Goal: Task Accomplishment & Management: Use online tool/utility

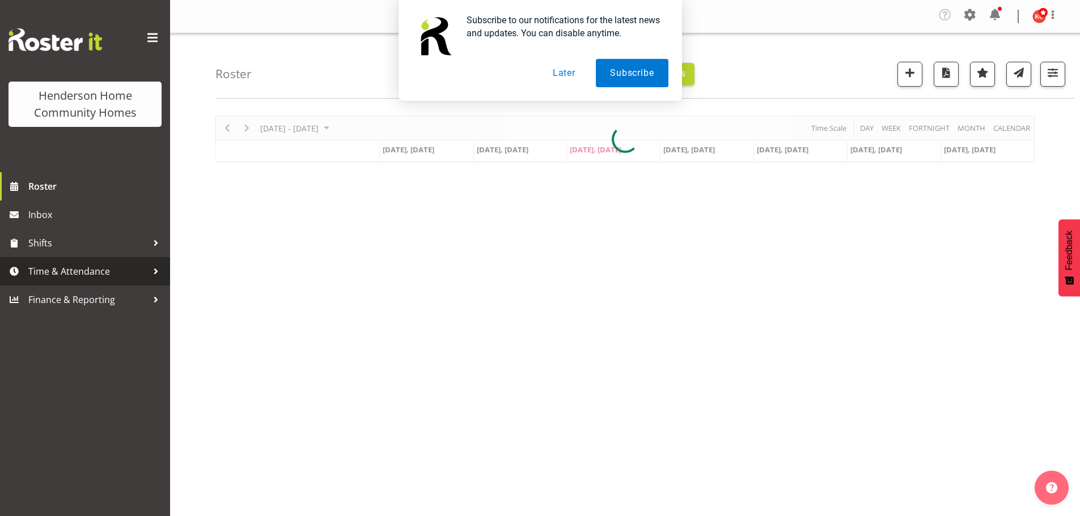
click at [47, 268] on span "Time & Attendance" at bounding box center [87, 271] width 119 height 17
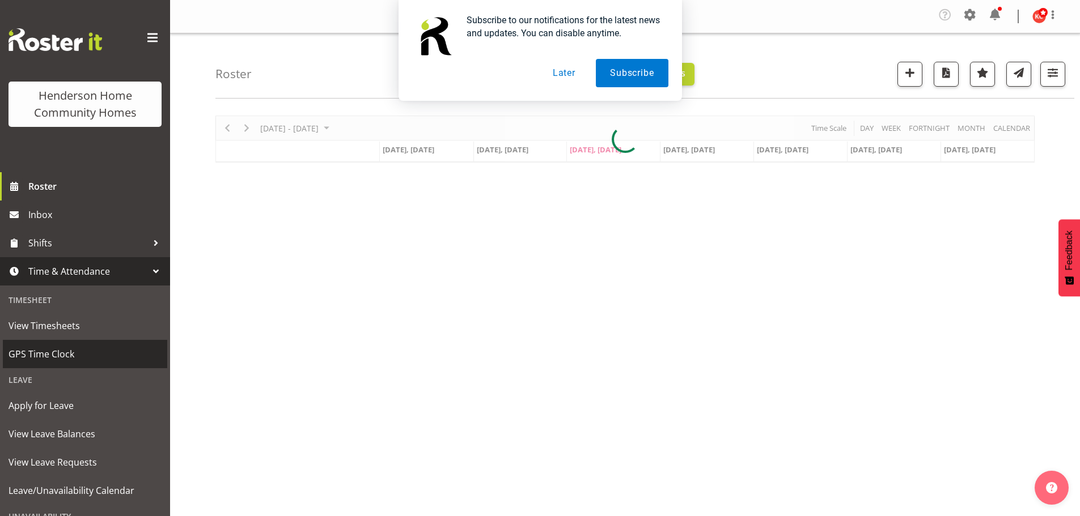
click at [39, 357] on span "GPS Time Clock" at bounding box center [85, 354] width 153 height 17
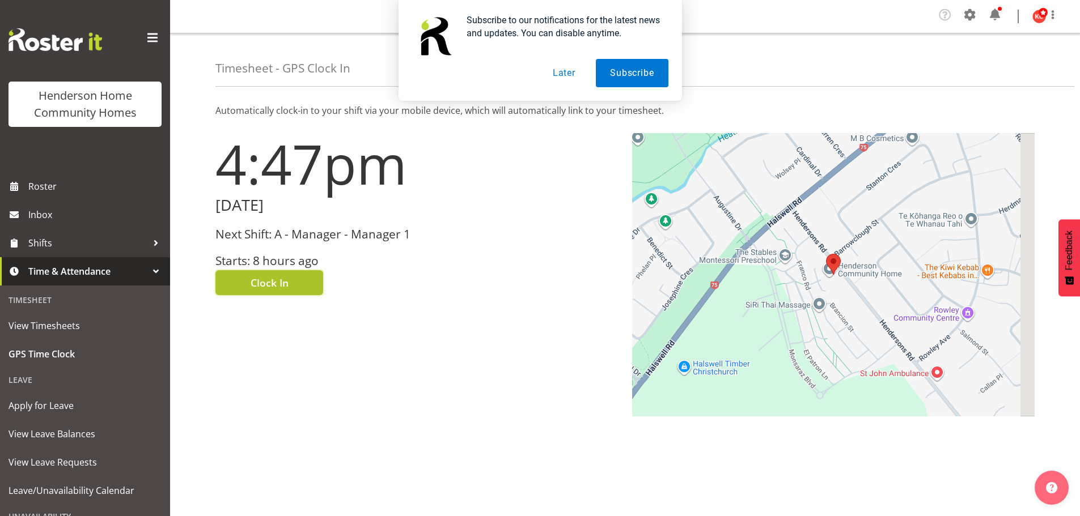
click at [280, 285] on span "Clock In" at bounding box center [270, 283] width 38 height 15
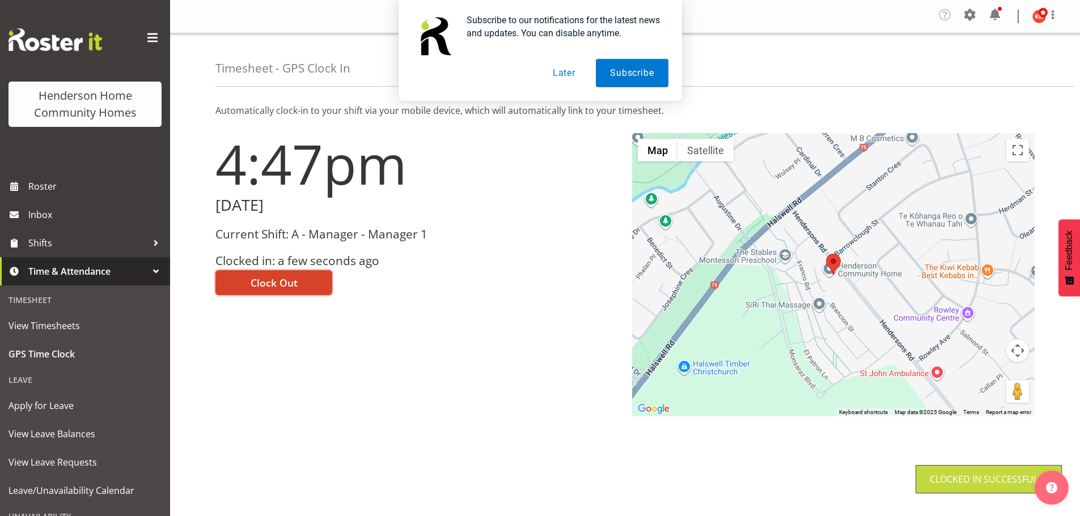
click at [283, 282] on span "Clock Out" at bounding box center [274, 283] width 47 height 15
